Goal: Task Accomplishment & Management: Use online tool/utility

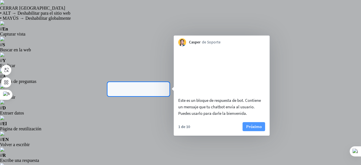
click at [252, 129] on font "Próximo" at bounding box center [255, 126] width 16 height 5
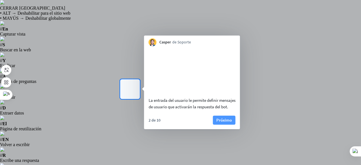
click at [220, 123] on font "Próximo" at bounding box center [225, 119] width 16 height 5
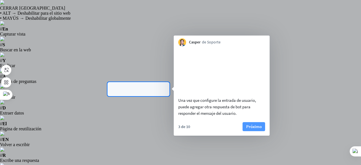
click at [247, 129] on font "Próximo" at bounding box center [255, 126] width 16 height 5
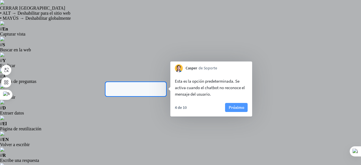
click at [232, 107] on font "Próximo" at bounding box center [237, 107] width 16 height 5
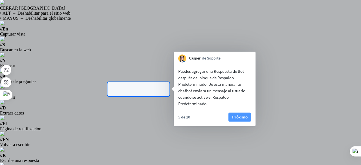
click at [240, 119] on font "Próximo" at bounding box center [240, 116] width 16 height 5
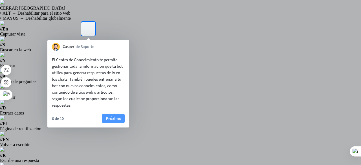
click at [112, 118] on font "Próximo" at bounding box center [114, 118] width 16 height 5
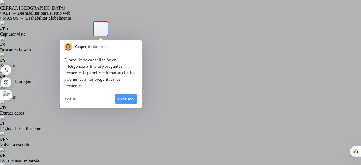
click at [123, 99] on font "Próximo" at bounding box center [126, 98] width 16 height 5
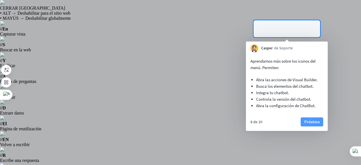
click at [313, 121] on font "Próximo" at bounding box center [313, 121] width 16 height 5
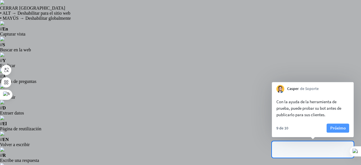
click at [338, 126] on font "Próximo" at bounding box center [339, 127] width 16 height 5
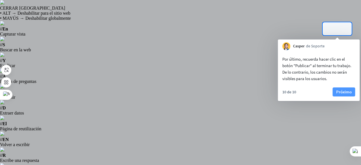
click at [350, 92] on font "Próximo" at bounding box center [345, 91] width 16 height 5
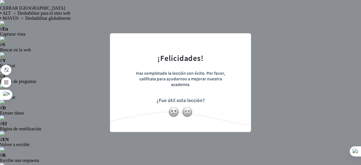
click at [268, 72] on div "cerca ¡Felicidades! Has completado la lección con éxito. Por favor, califícala …" at bounding box center [180, 82] width 361 height 165
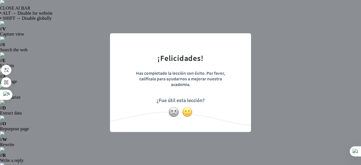
click at [188, 108] on img at bounding box center [187, 112] width 11 height 11
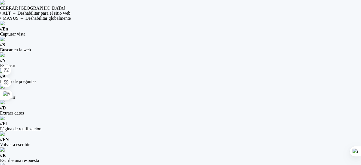
scroll to position [85, 0]
